Goal: Find contact information: Find contact information

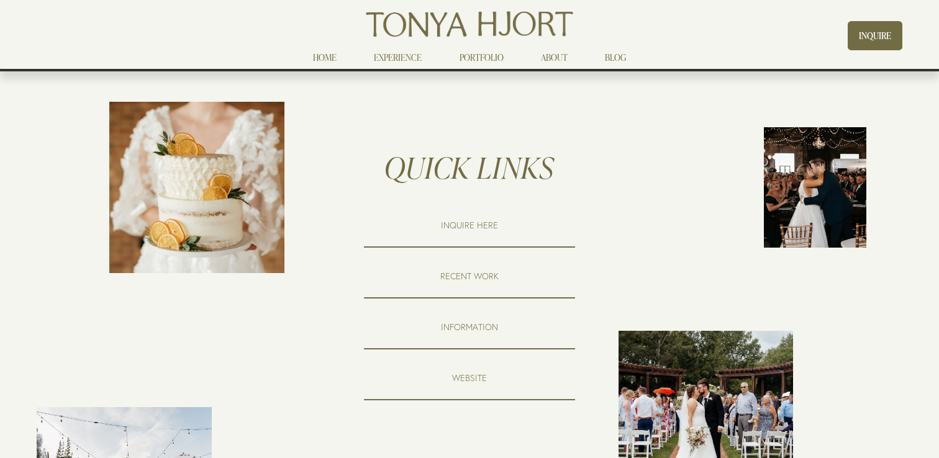
click at [553, 58] on link "ABOUT" at bounding box center [554, 57] width 27 height 15
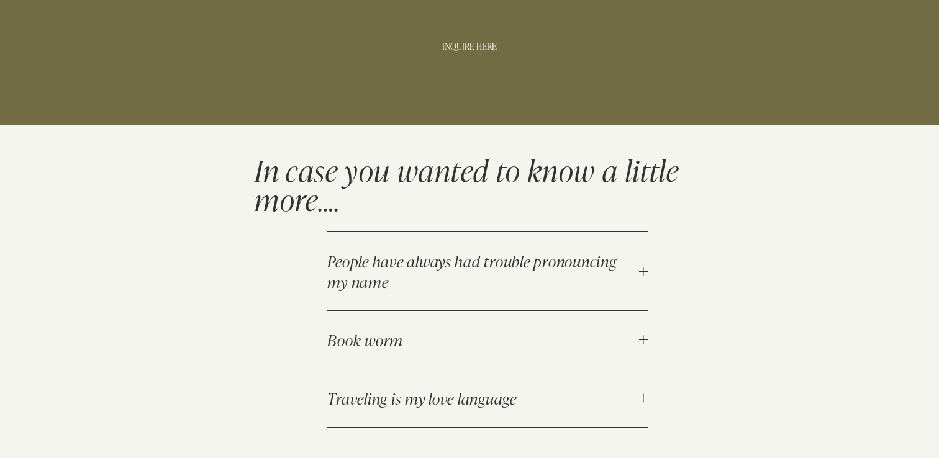
scroll to position [1086, 0]
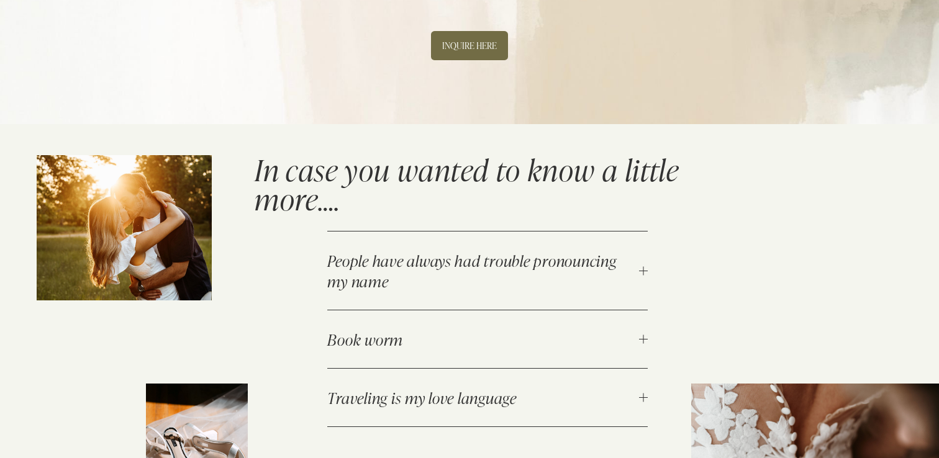
click at [641, 267] on div at bounding box center [643, 271] width 9 height 9
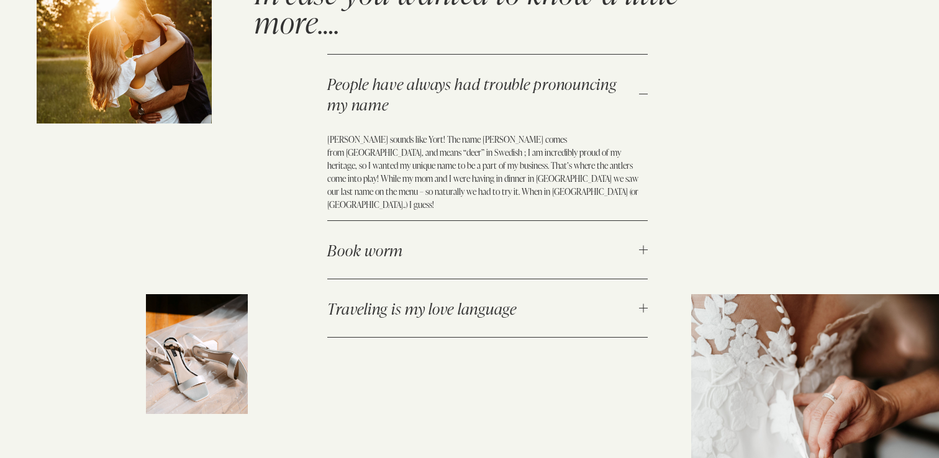
scroll to position [1264, 0]
click at [518, 221] on button "Book worm" at bounding box center [487, 250] width 321 height 58
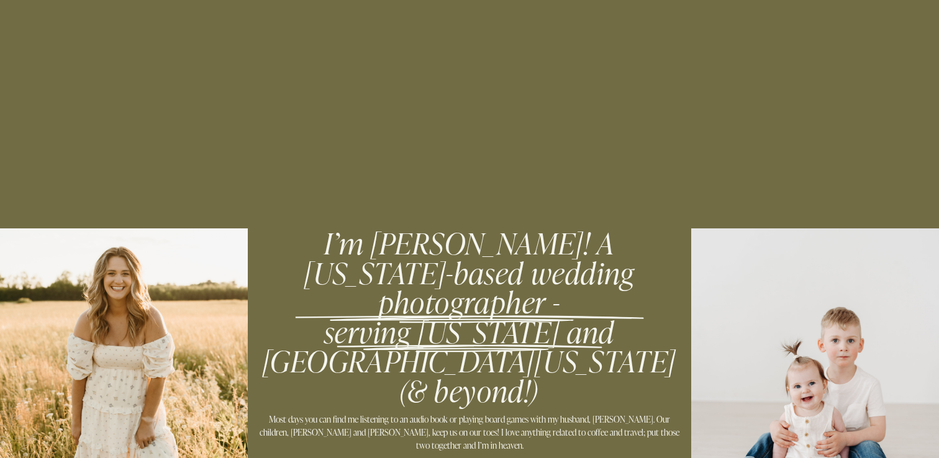
scroll to position [0, 0]
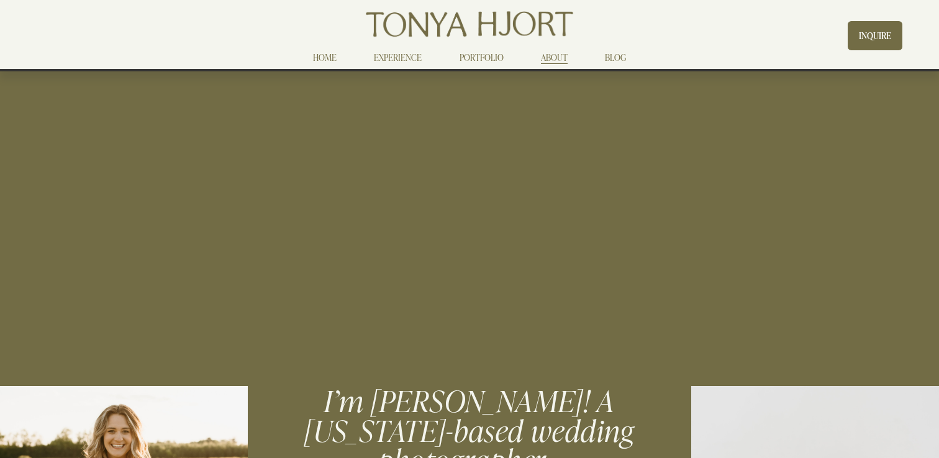
click at [389, 53] on link "EXPERIENCE" at bounding box center [398, 57] width 48 height 15
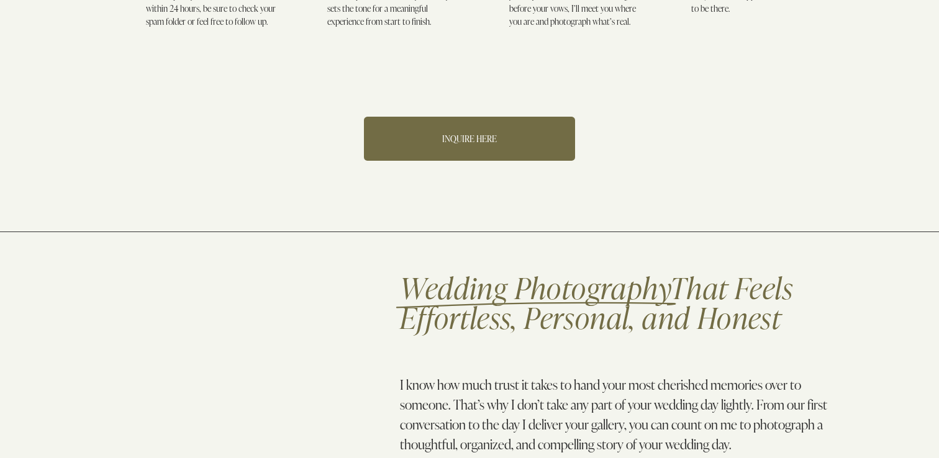
scroll to position [739, 0]
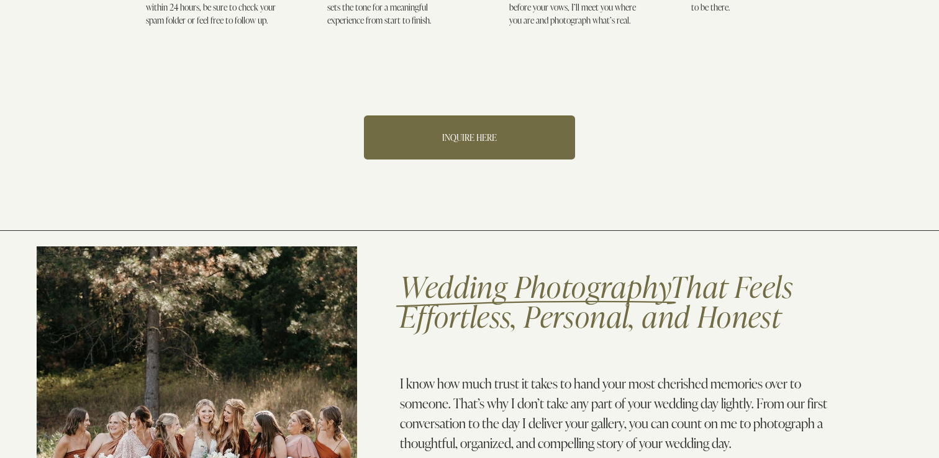
click at [457, 116] on link "INQUIRE HERE" at bounding box center [469, 138] width 211 height 44
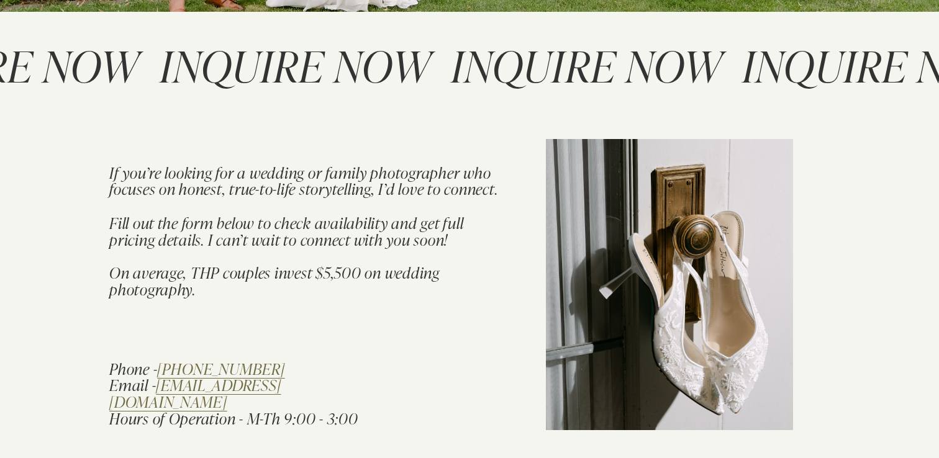
scroll to position [501, 0]
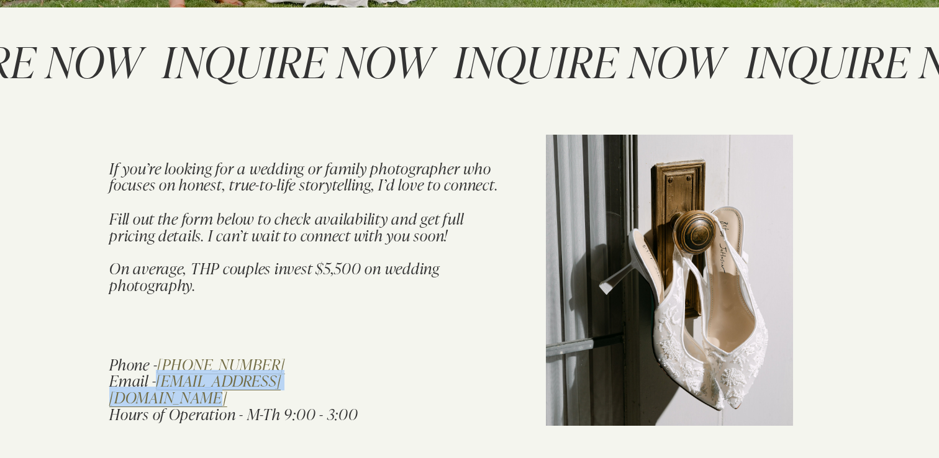
drag, startPoint x: 360, startPoint y: 383, endPoint x: 160, endPoint y: 383, distance: 200.0
click at [160, 383] on h4 "Phone - (320) 412-6444 Email - contact@tonyahjortphoto.com Hours of Operation -…" at bounding box center [251, 390] width 284 height 66
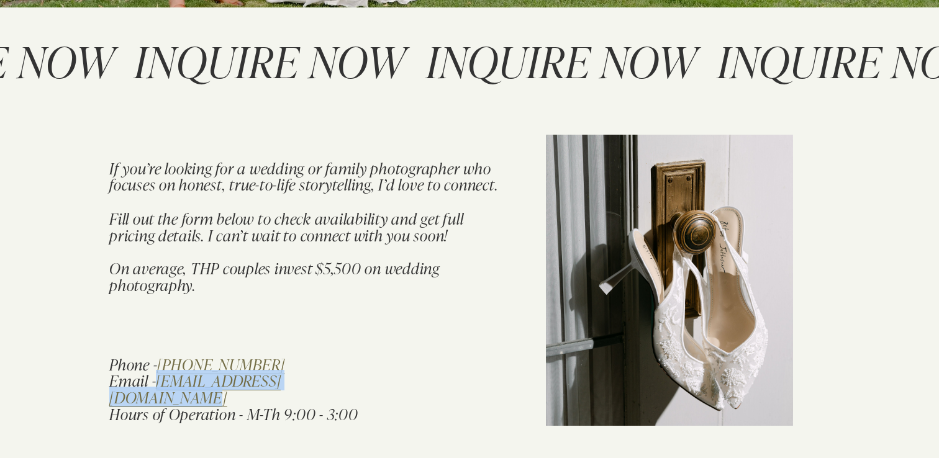
copy em "contact@tonyahjortphoto.com"
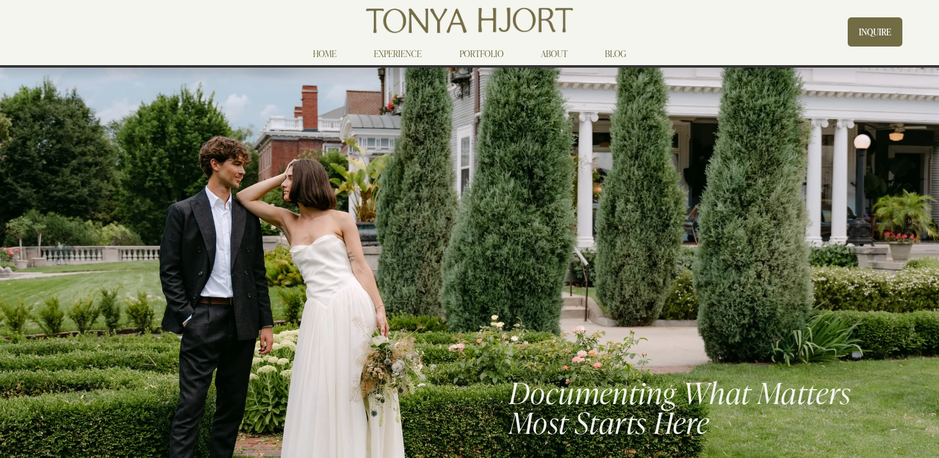
scroll to position [0, 0]
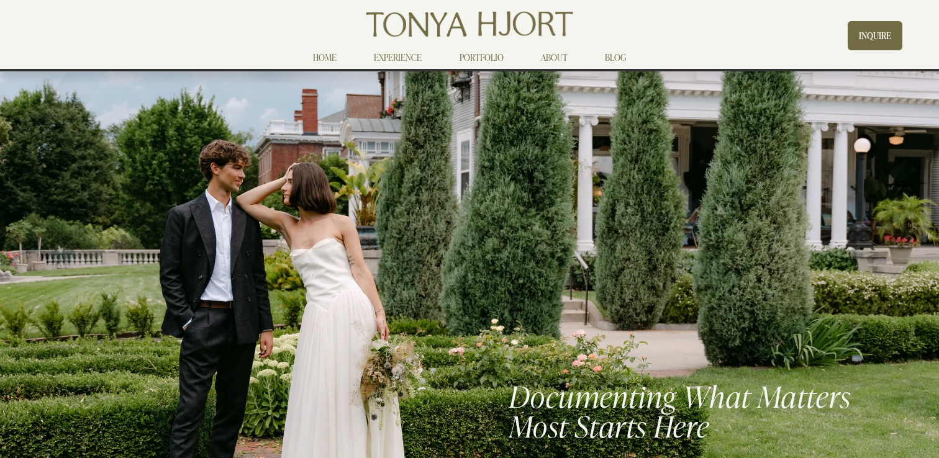
click at [463, 56] on link "PORTFOLIO" at bounding box center [482, 57] width 44 height 15
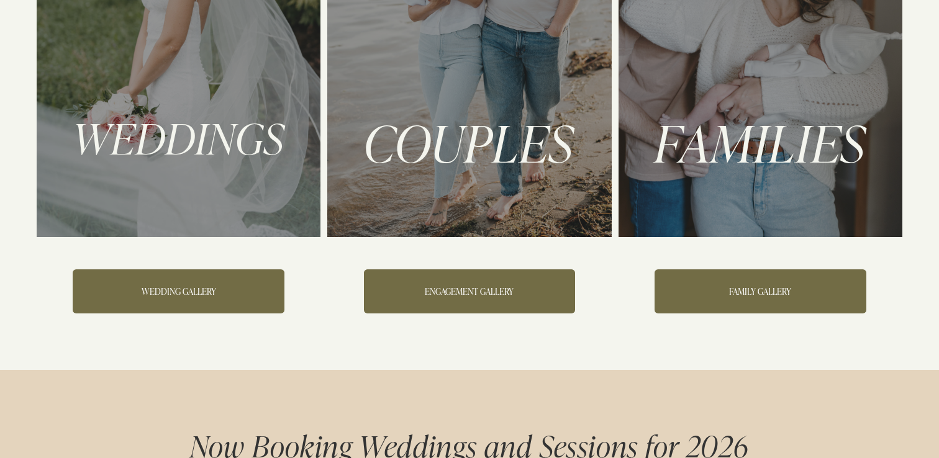
scroll to position [267, 0]
